Goal: Task Accomplishment & Management: Complete application form

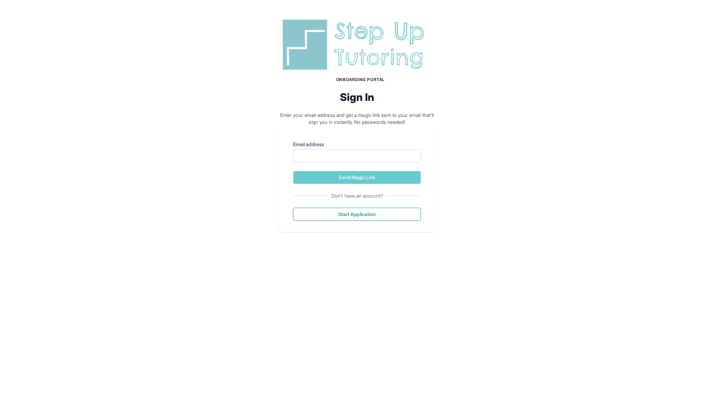
click at [373, 163] on form "Email address Send Magic Link" at bounding box center [357, 162] width 128 height 43
click at [368, 156] on input "Email address" at bounding box center [357, 155] width 128 height 13
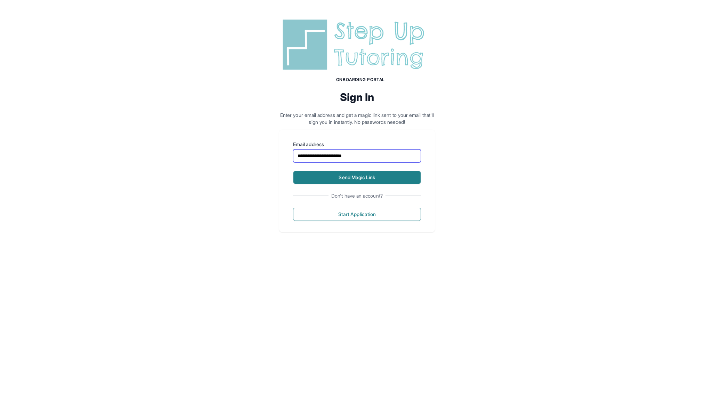
type input "**********"
click at [361, 181] on button "Send Magic Link" at bounding box center [357, 177] width 128 height 13
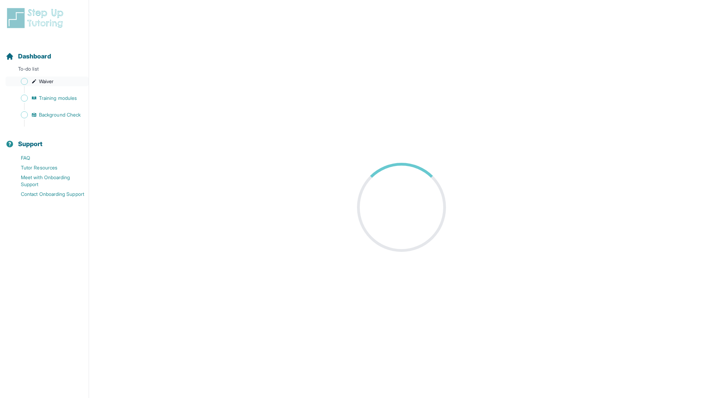
click at [42, 81] on span "Waiver" at bounding box center [46, 81] width 15 height 7
click at [56, 98] on span "Training modules" at bounding box center [58, 98] width 38 height 7
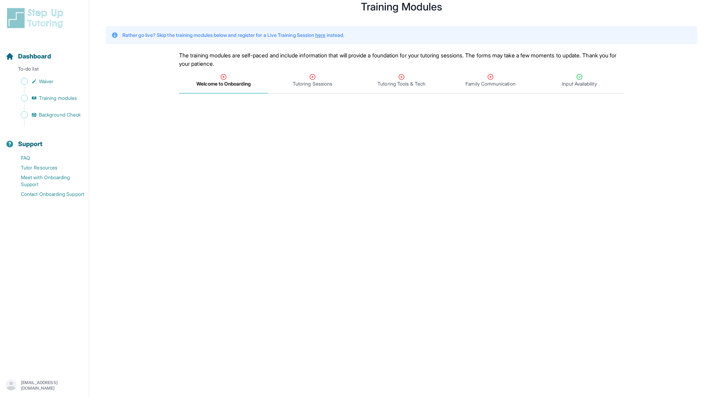
scroll to position [23, 0]
click at [55, 86] on link "Waiver" at bounding box center [47, 82] width 83 height 10
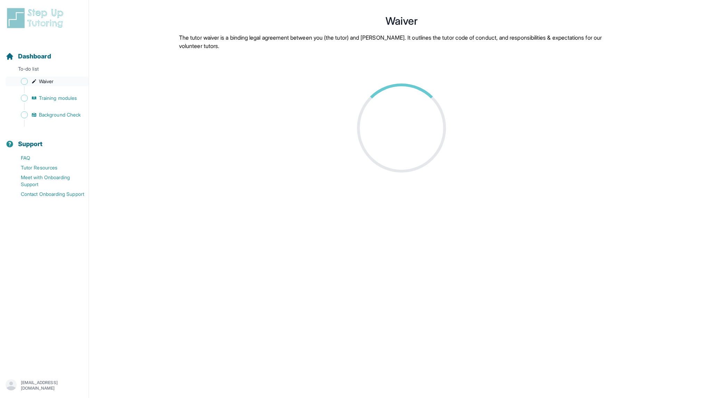
scroll to position [23, 0]
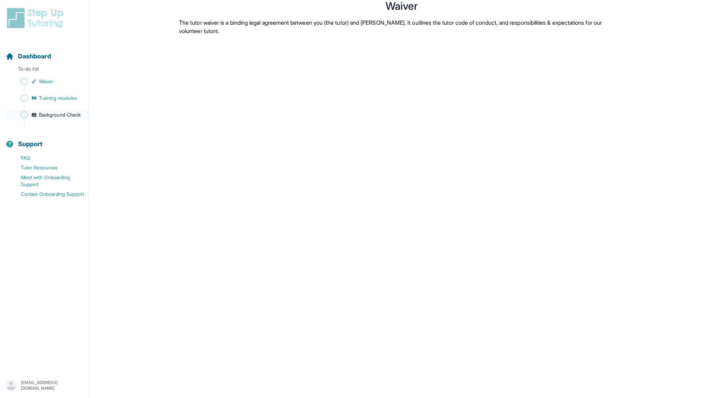
click at [38, 113] on link "Background Check" at bounding box center [47, 115] width 83 height 10
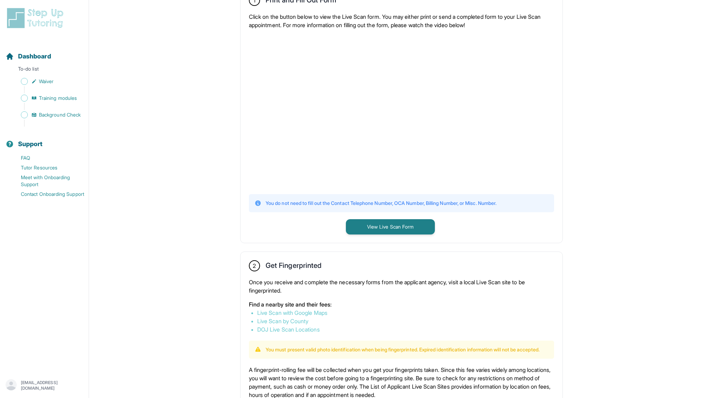
scroll to position [43, 0]
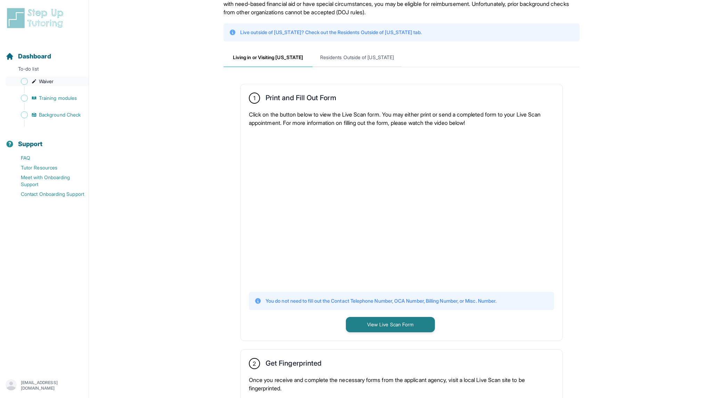
click at [53, 85] on link "Waiver" at bounding box center [47, 82] width 83 height 10
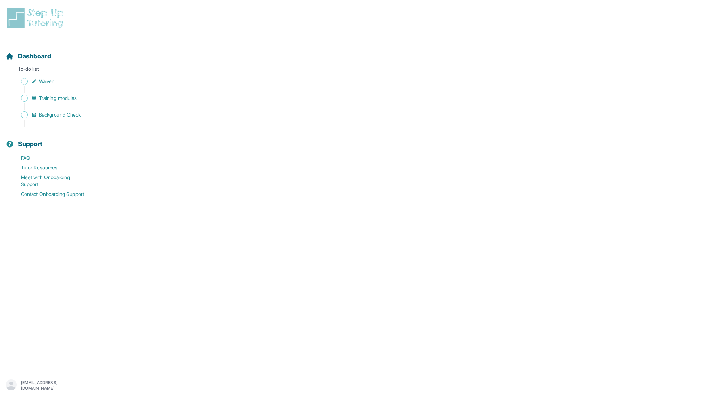
scroll to position [64, 0]
